Goal: Transaction & Acquisition: Purchase product/service

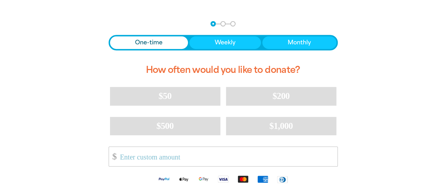
scroll to position [176, 0]
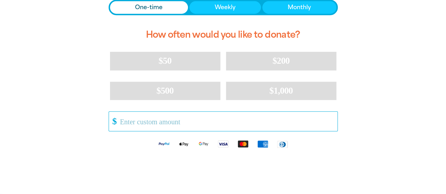
click at [123, 122] on input "Other Amount" at bounding box center [226, 121] width 222 height 19
click at [150, 125] on input "Other Amount" at bounding box center [226, 121] width 222 height 19
click at [334, 125] on input "1" at bounding box center [226, 121] width 222 height 19
click at [334, 125] on input "0" at bounding box center [226, 121] width 222 height 19
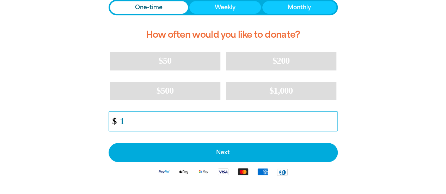
click at [334, 125] on input "1" at bounding box center [226, 121] width 222 height 19
click at [334, 120] on input "2" at bounding box center [226, 121] width 222 height 19
click at [334, 120] on input "3" at bounding box center [226, 121] width 222 height 19
click at [334, 120] on input "4" at bounding box center [226, 121] width 222 height 19
click at [334, 120] on input "5" at bounding box center [226, 121] width 222 height 19
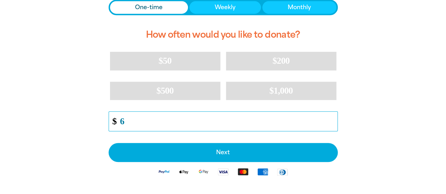
click at [334, 120] on input "6" at bounding box center [226, 121] width 222 height 19
click at [334, 120] on input "7" at bounding box center [226, 121] width 222 height 19
click at [334, 120] on input "36" at bounding box center [226, 121] width 222 height 19
click at [333, 125] on input "35" at bounding box center [226, 121] width 222 height 19
click at [333, 125] on input "34" at bounding box center [226, 121] width 222 height 19
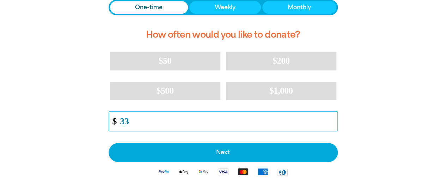
click at [333, 125] on input "33" at bounding box center [226, 121] width 222 height 19
click at [333, 125] on input "32" at bounding box center [226, 121] width 222 height 19
click at [333, 125] on input "31" at bounding box center [226, 121] width 222 height 19
type input "30"
click at [333, 125] on input "30" at bounding box center [226, 121] width 222 height 19
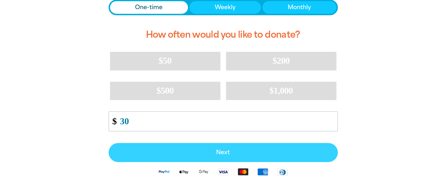
click at [221, 150] on span "Next" at bounding box center [223, 153] width 214 height 6
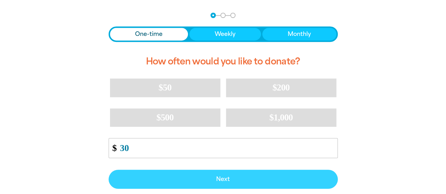
select select "AU"
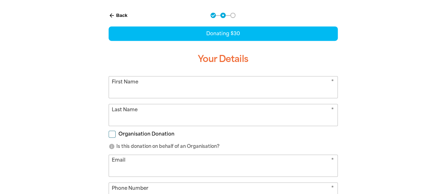
scroll to position [147, 0]
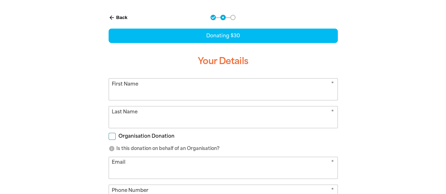
click at [146, 86] on input "First Name" at bounding box center [223, 90] width 229 height 22
type input "[PERSON_NAME]"
type input "Ginges"
click at [378, 115] on div "arrow_back Back Step 1 Step 2 Step 3 Donating $30 Your Details * First Name [PE…" at bounding box center [223, 169] width 423 height 327
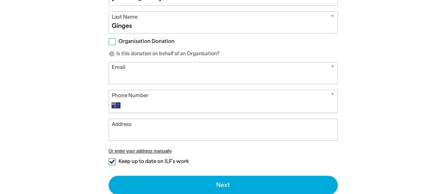
scroll to position [253, 0]
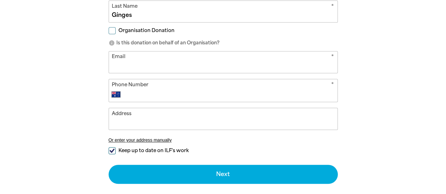
click at [158, 58] on input "Email" at bounding box center [223, 63] width 229 height 22
type input "[EMAIL_ADDRESS][DOMAIN_NAME]"
click at [139, 95] on input "Phone Number" at bounding box center [230, 94] width 209 height 8
type input "0430 450 707"
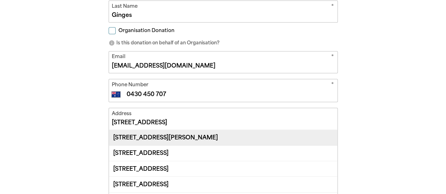
click at [190, 134] on div "[STREET_ADDRESS][PERSON_NAME]" at bounding box center [223, 137] width 229 height 15
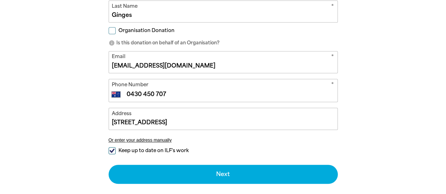
type input "[STREET_ADDRESS][PERSON_NAME]"
click at [109, 149] on input "Keep up to date on ILF's work" at bounding box center [112, 150] width 7 height 7
checkbox input "false"
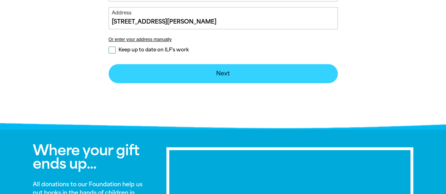
scroll to position [289, 0]
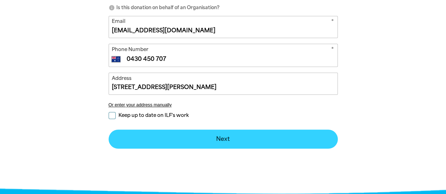
click at [236, 141] on button "Next chevron_right" at bounding box center [223, 139] width 229 height 19
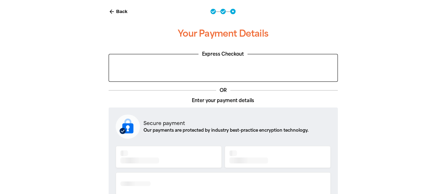
scroll to position [147, 0]
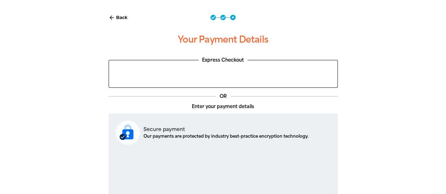
click at [64, 122] on div "arrow_back Back Step 1 Step 2 Step 3 Your Payment Details Express Checkout OR E…" at bounding box center [223, 186] width 423 height 360
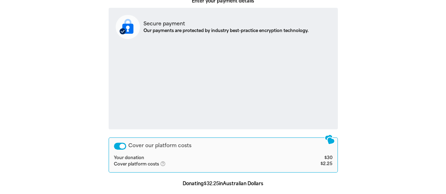
click at [412, 125] on div "arrow_back Back Step 1 Step 2 Step 3 Your Payment Details Express Checkout OR E…" at bounding box center [223, 80] width 423 height 360
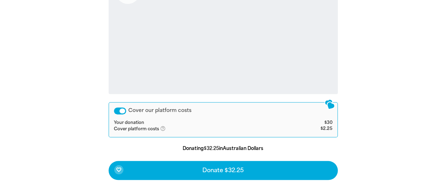
scroll to position [324, 0]
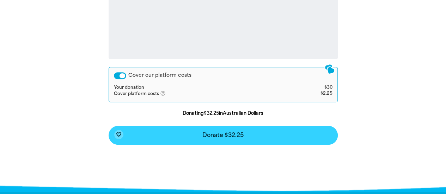
click at [215, 141] on button "favorite_border Donate $32.25" at bounding box center [223, 135] width 229 height 19
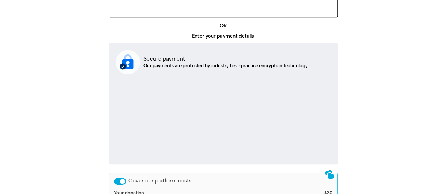
scroll to position [218, 0]
click at [378, 105] on div "arrow_back Back Step 1 Step 2 Step 3 Your Payment Details Express Checkout OR E…" at bounding box center [223, 116] width 423 height 360
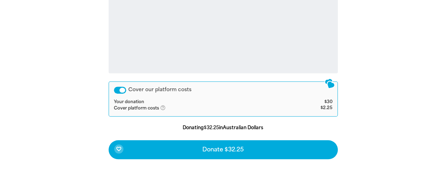
scroll to position [324, 0]
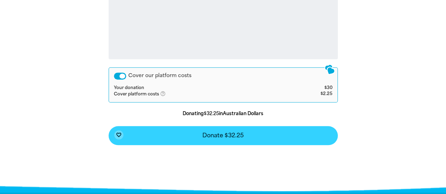
click at [267, 140] on button "favorite_border Donate $32.25" at bounding box center [223, 135] width 229 height 19
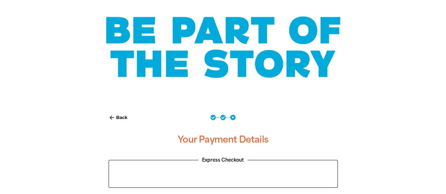
scroll to position [0, 0]
